Goal: Information Seeking & Learning: Learn about a topic

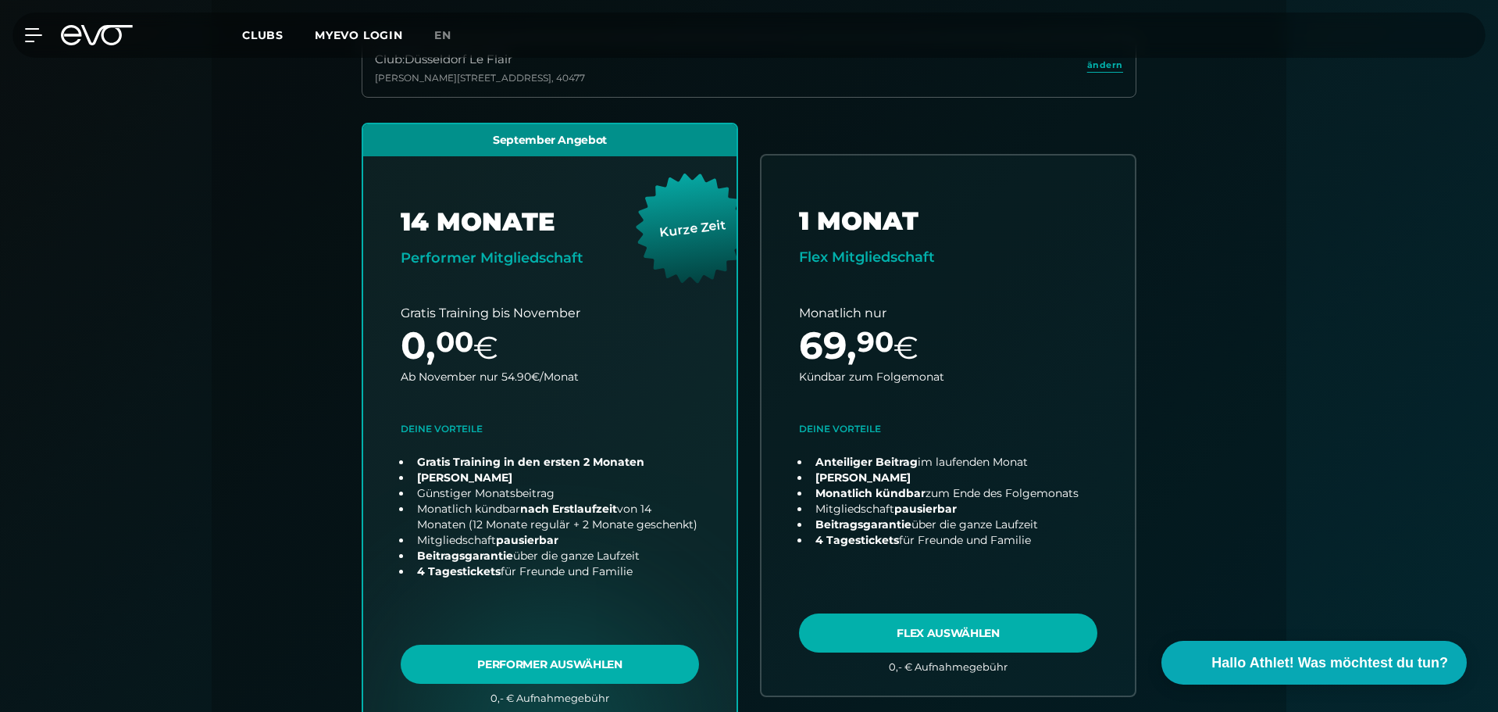
scroll to position [442, 0]
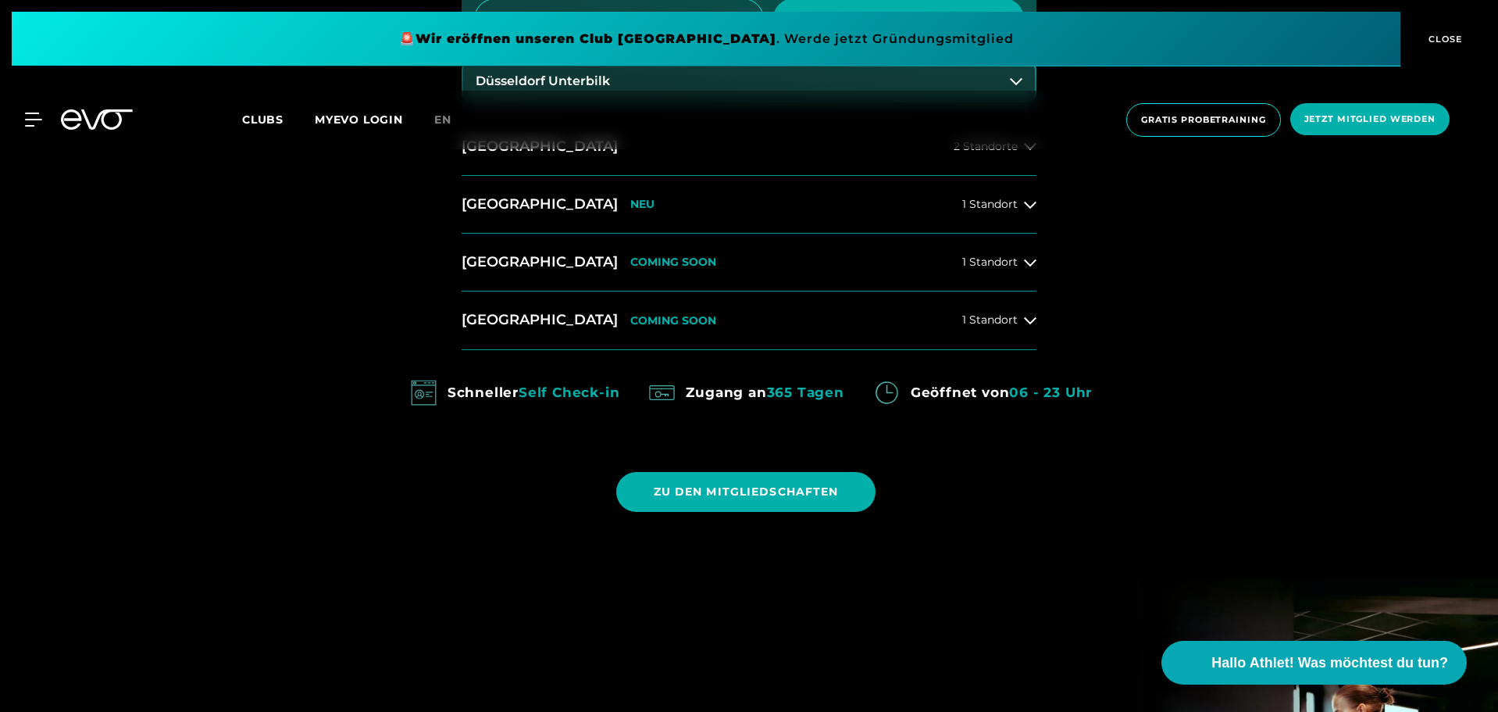
scroll to position [1170, 0]
click at [653, 319] on button "Köln COMING SOON 1 Standort" at bounding box center [749, 319] width 575 height 58
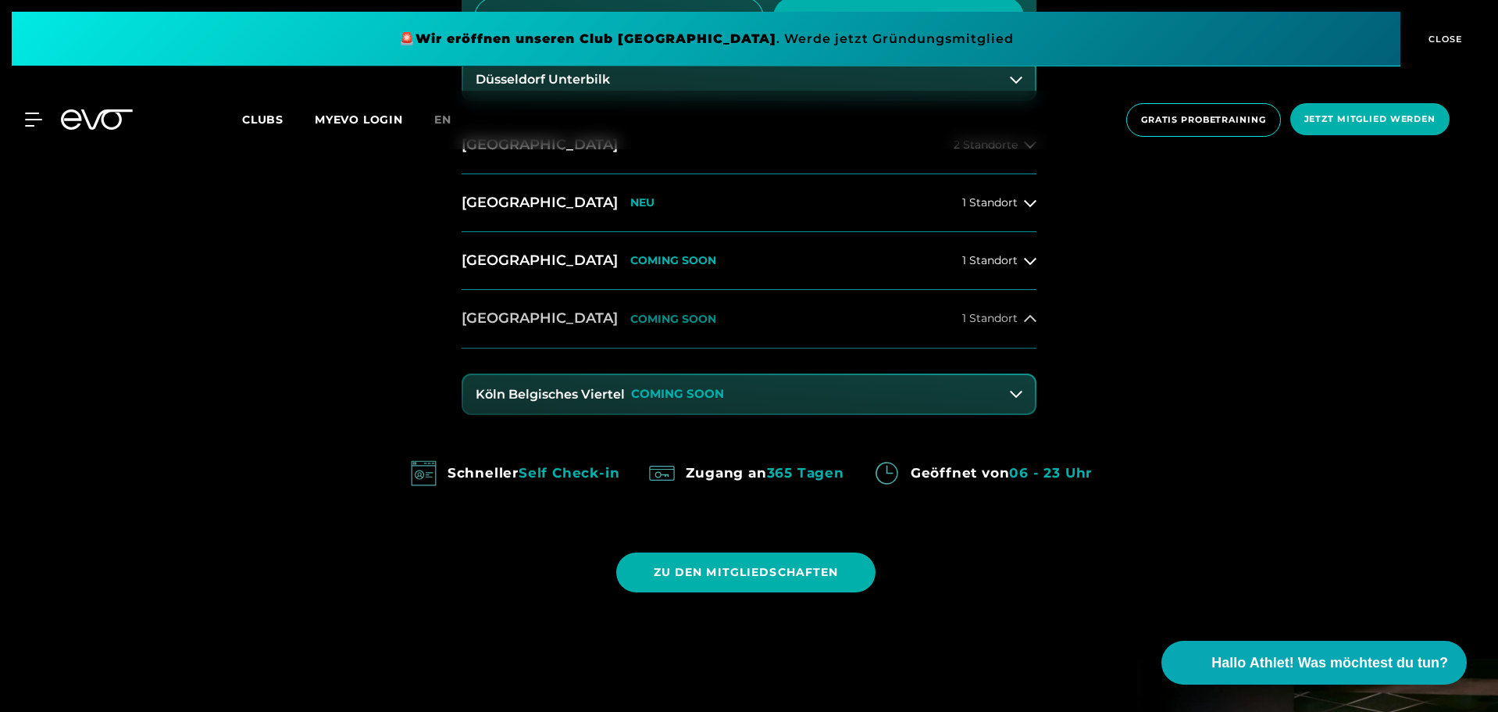
click at [653, 319] on button "Köln COMING SOON 1 Standort" at bounding box center [749, 319] width 575 height 58
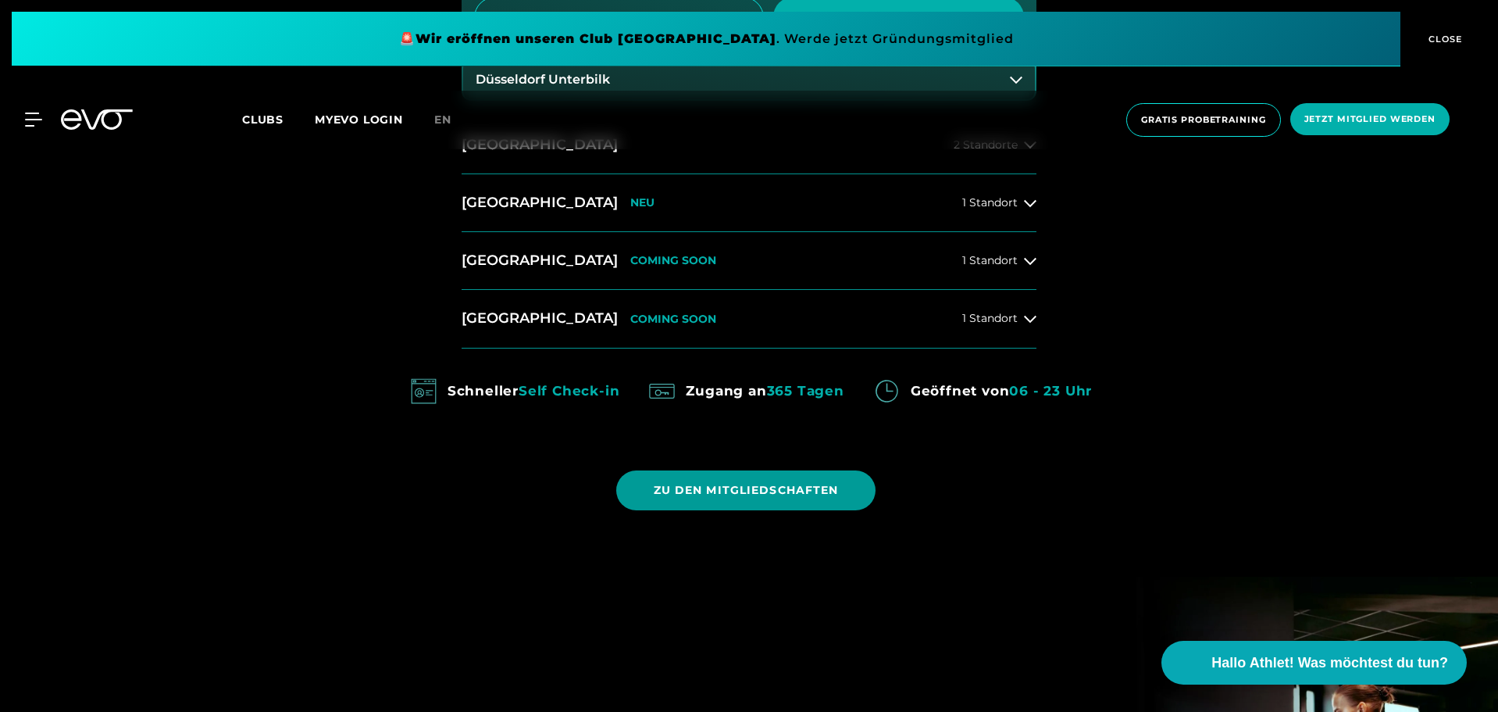
click at [688, 486] on span "ZU DEN MITGLIEDSCHAFTEN" at bounding box center [746, 490] width 185 height 16
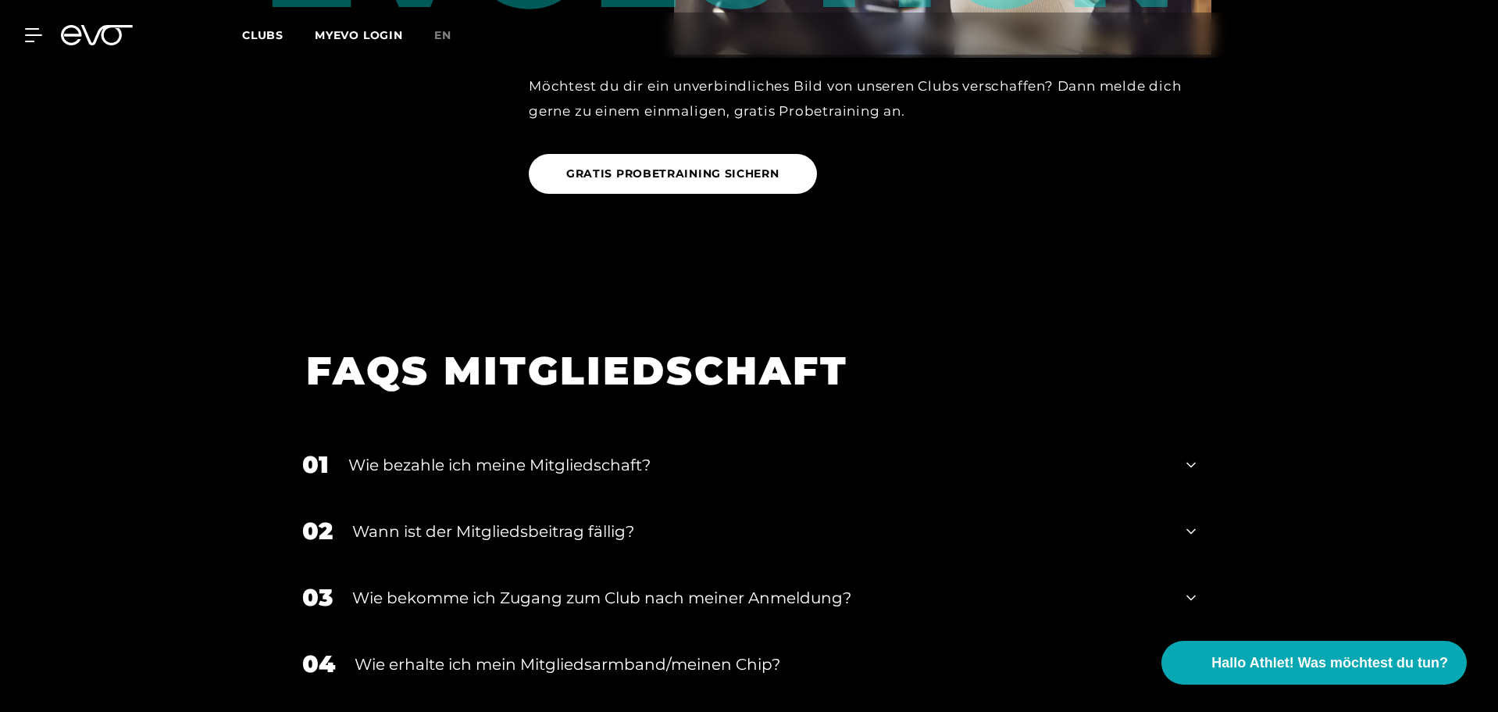
scroll to position [2457, 0]
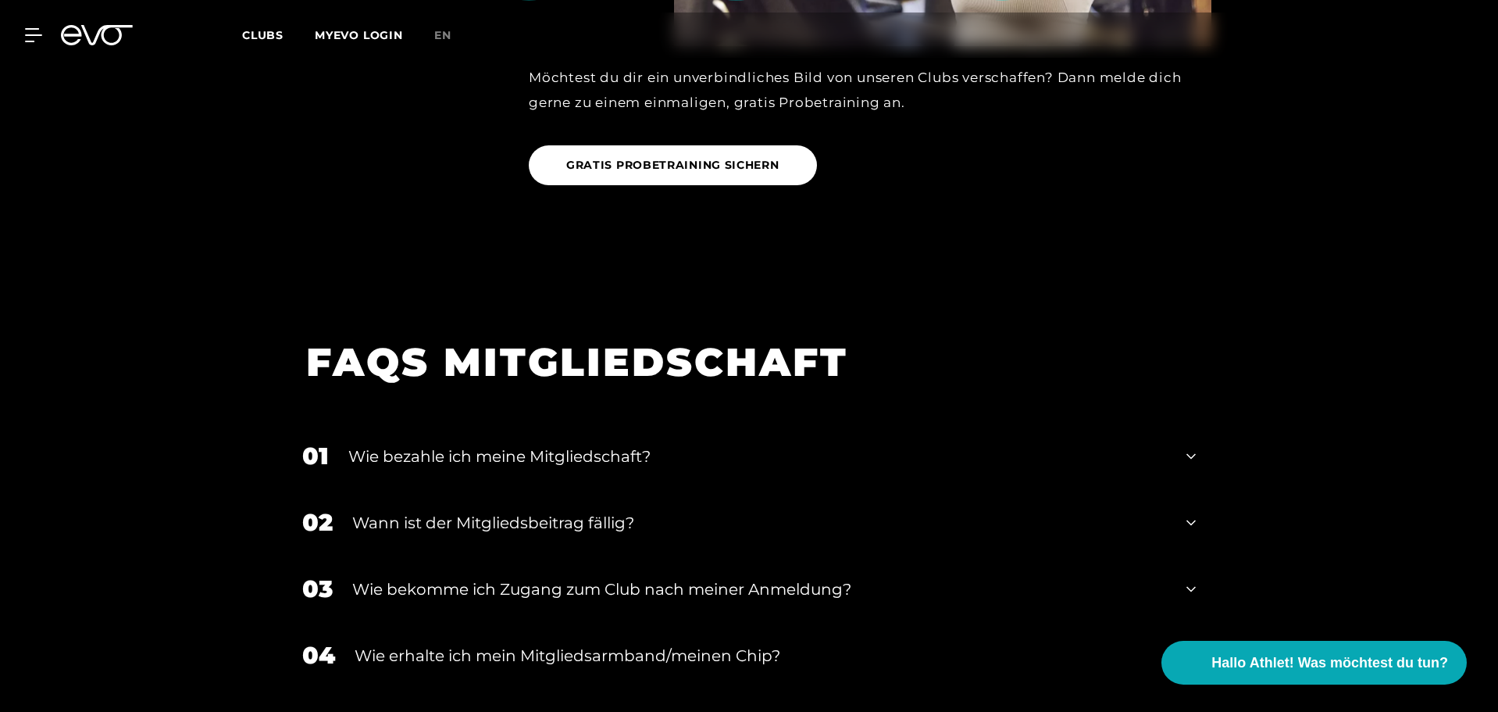
click at [670, 462] on div "01 Wie bezahle ich meine Mitgliedschaft?" at bounding box center [749, 456] width 925 height 66
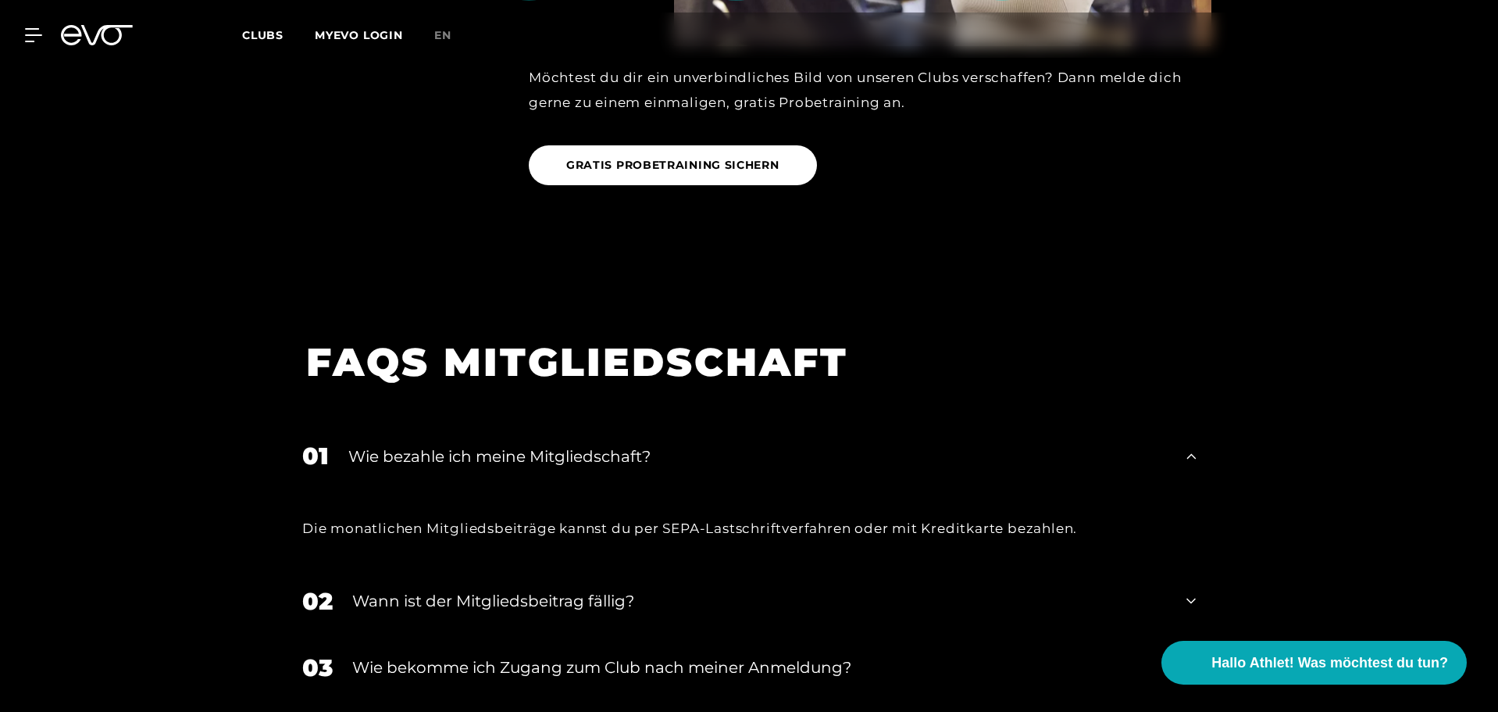
click at [690, 451] on div "01 Wie bezahle ich meine Mitgliedschaft?" at bounding box center [749, 456] width 925 height 66
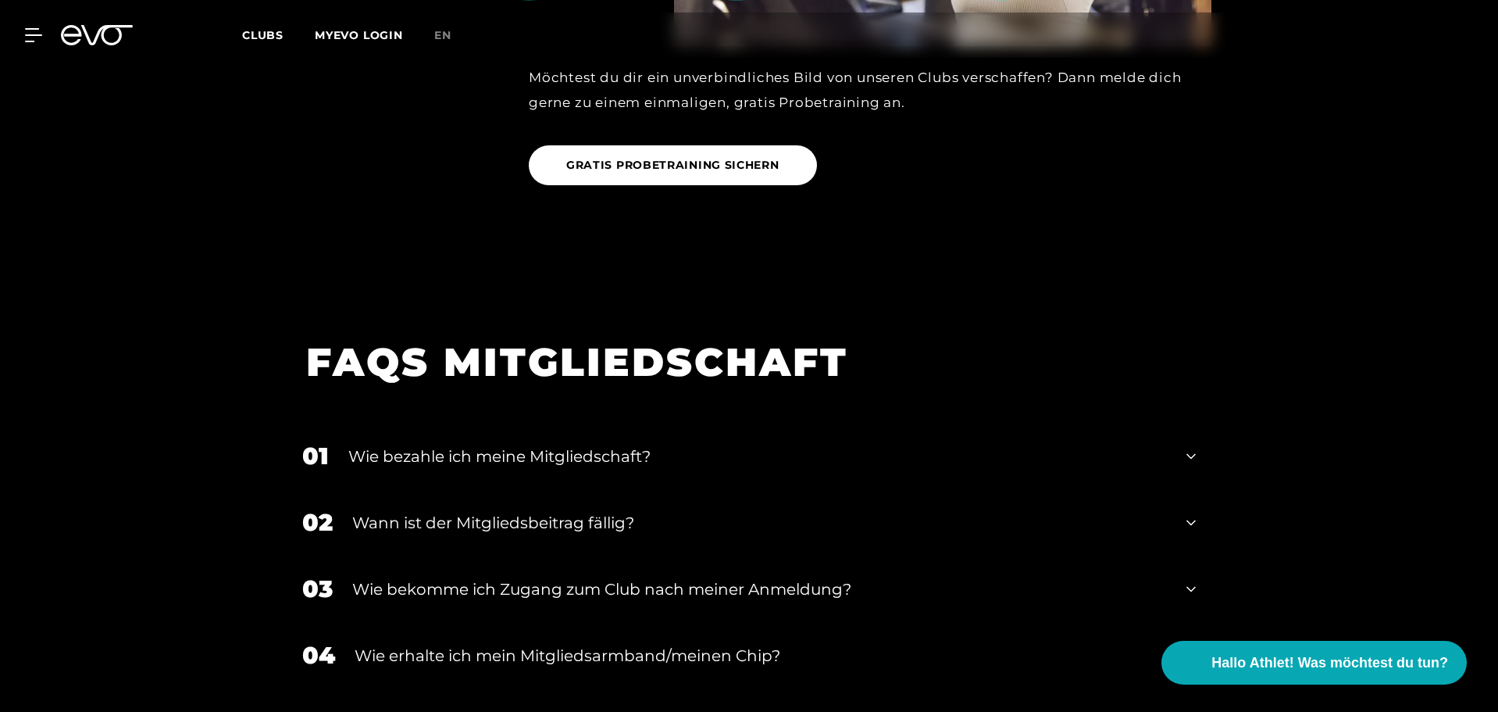
click at [616, 511] on div "Wann ist der Mitgliedsbeitrag fällig?" at bounding box center [759, 522] width 815 height 23
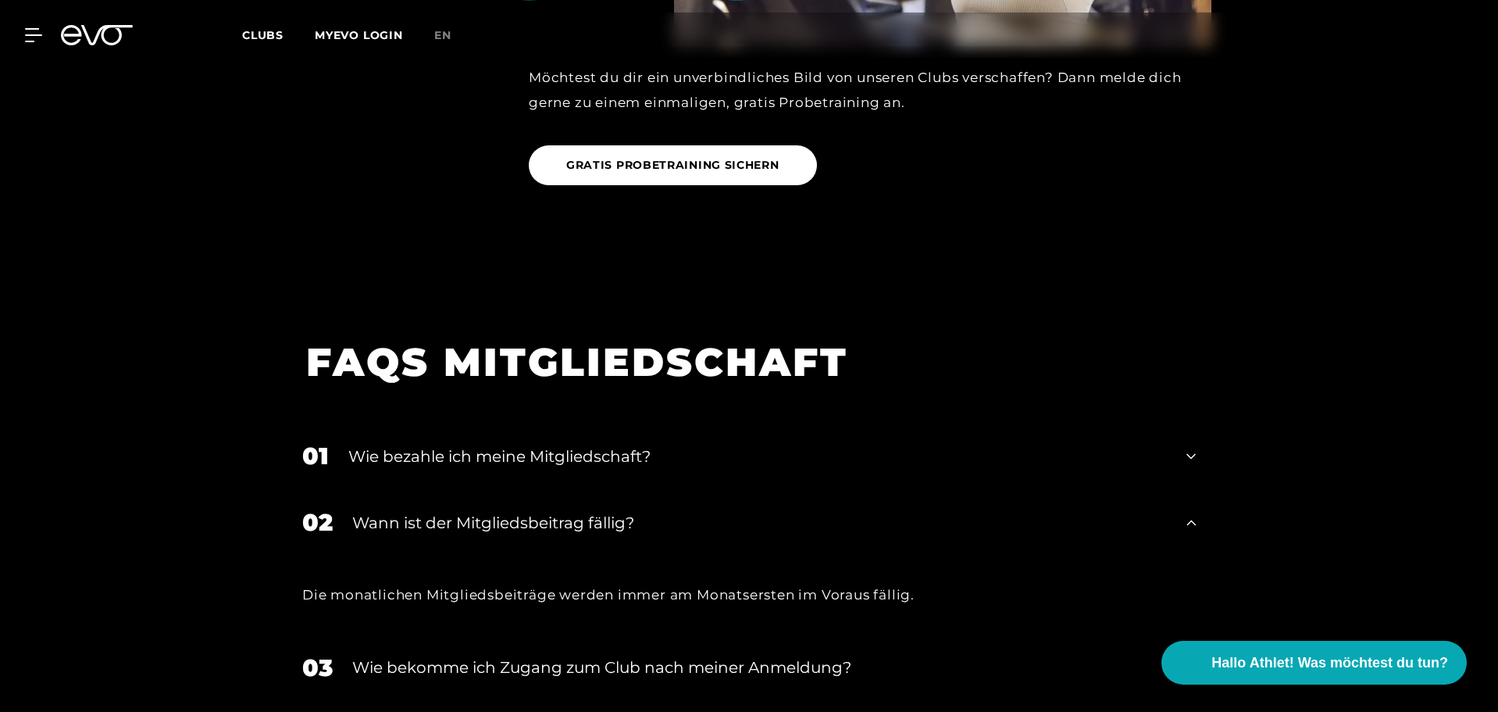
click at [616, 511] on div "Wann ist der Mitgliedsbeitrag fällig?" at bounding box center [759, 522] width 815 height 23
